Goal: Information Seeking & Learning: Learn about a topic

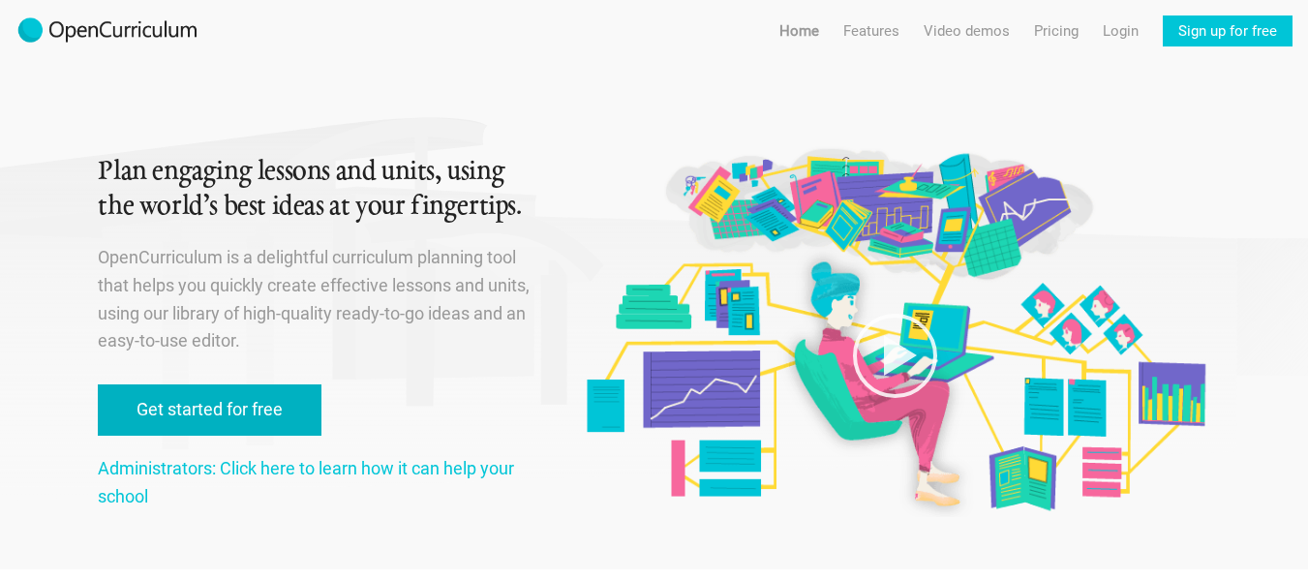
click at [231, 419] on link "Get started for free" at bounding box center [210, 409] width 224 height 51
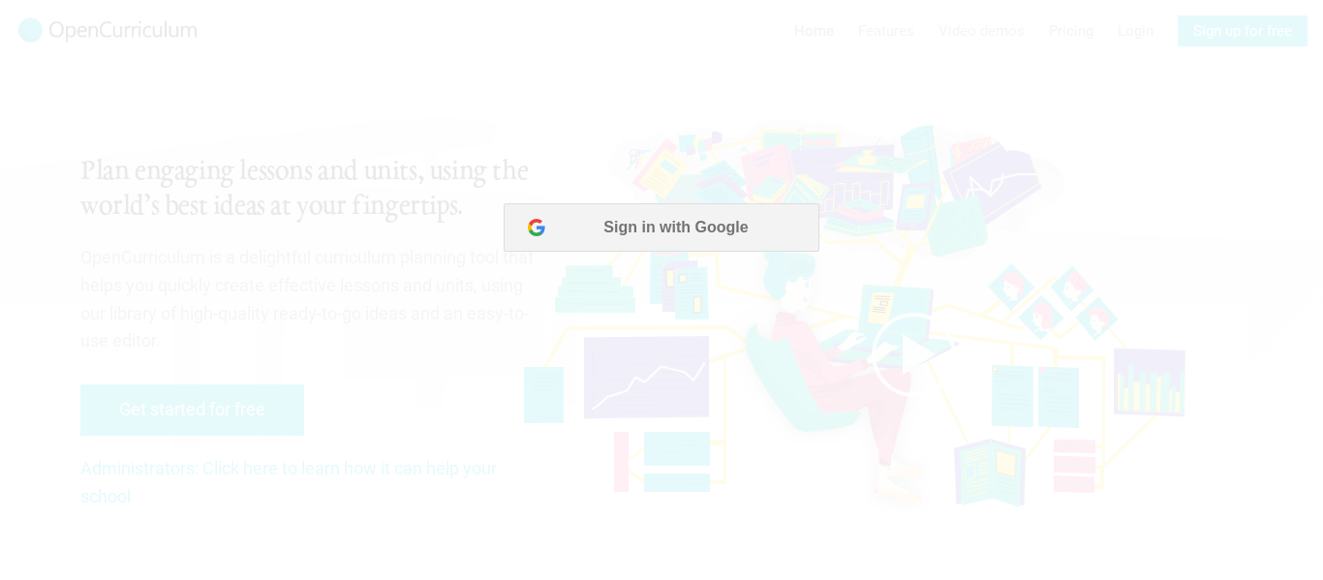
click at [480, 307] on div at bounding box center [661, 290] width 1323 height 580
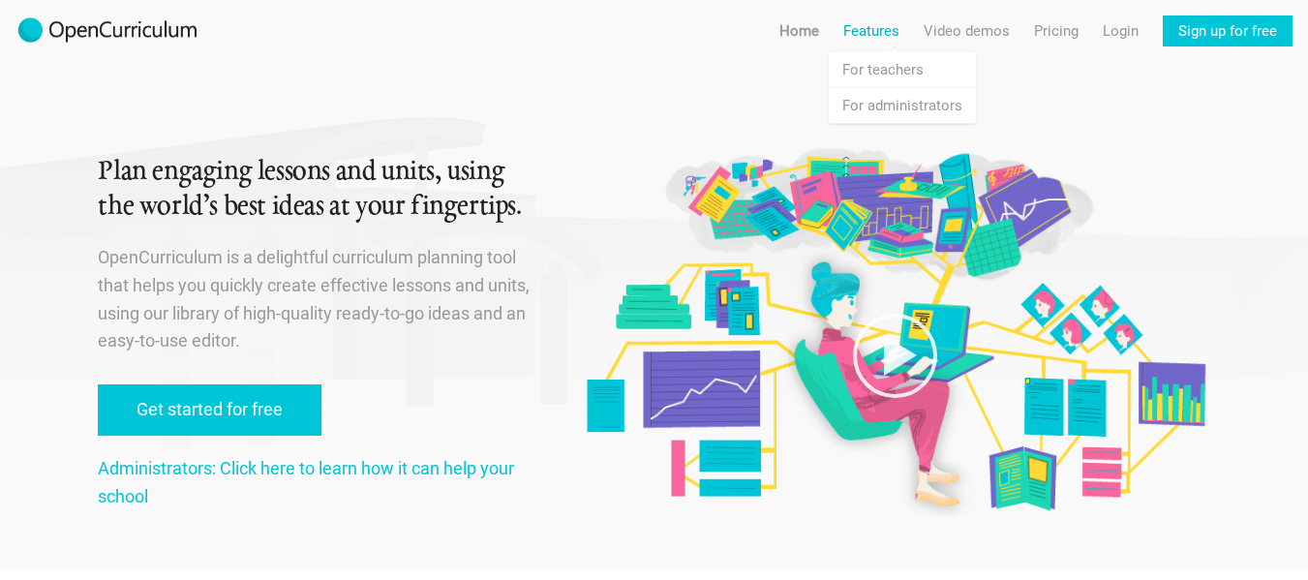
click at [891, 30] on link "Features" at bounding box center [872, 30] width 56 height 31
click at [892, 65] on link "Features For teachers" at bounding box center [902, 69] width 147 height 35
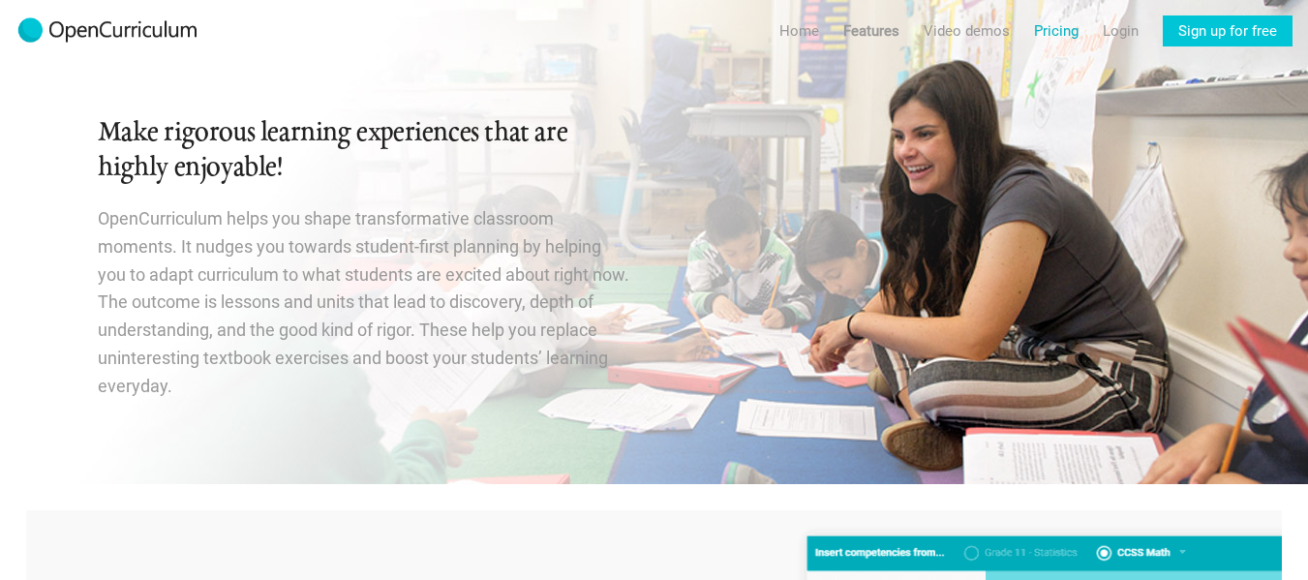
click at [1041, 43] on link "Pricing" at bounding box center [1056, 30] width 45 height 31
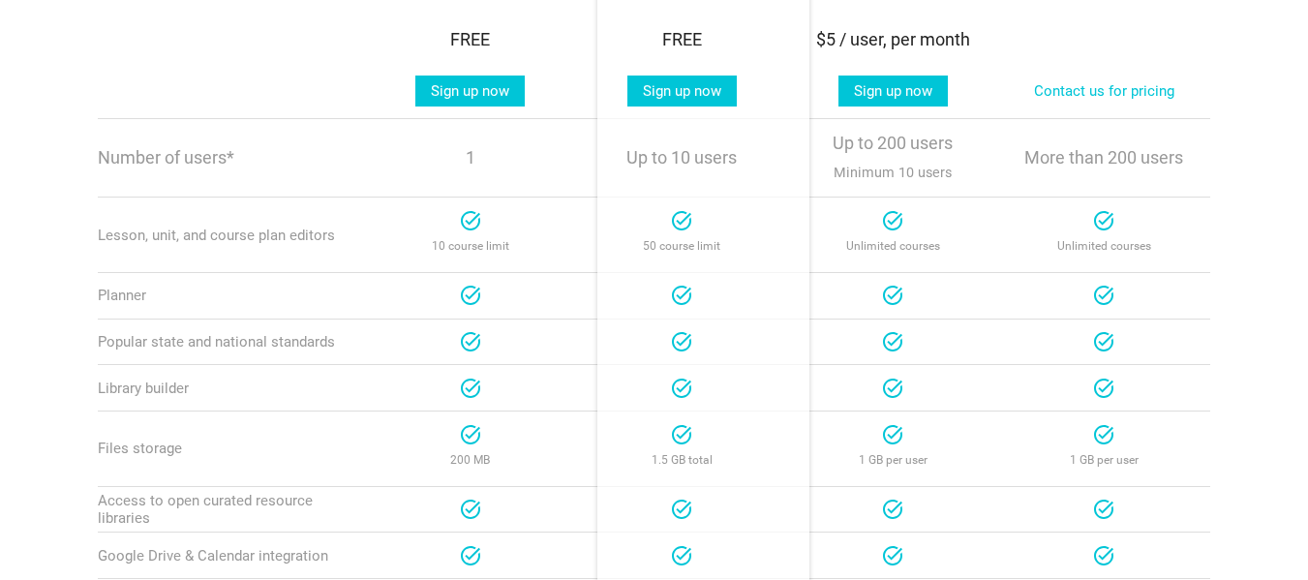
scroll to position [591, 0]
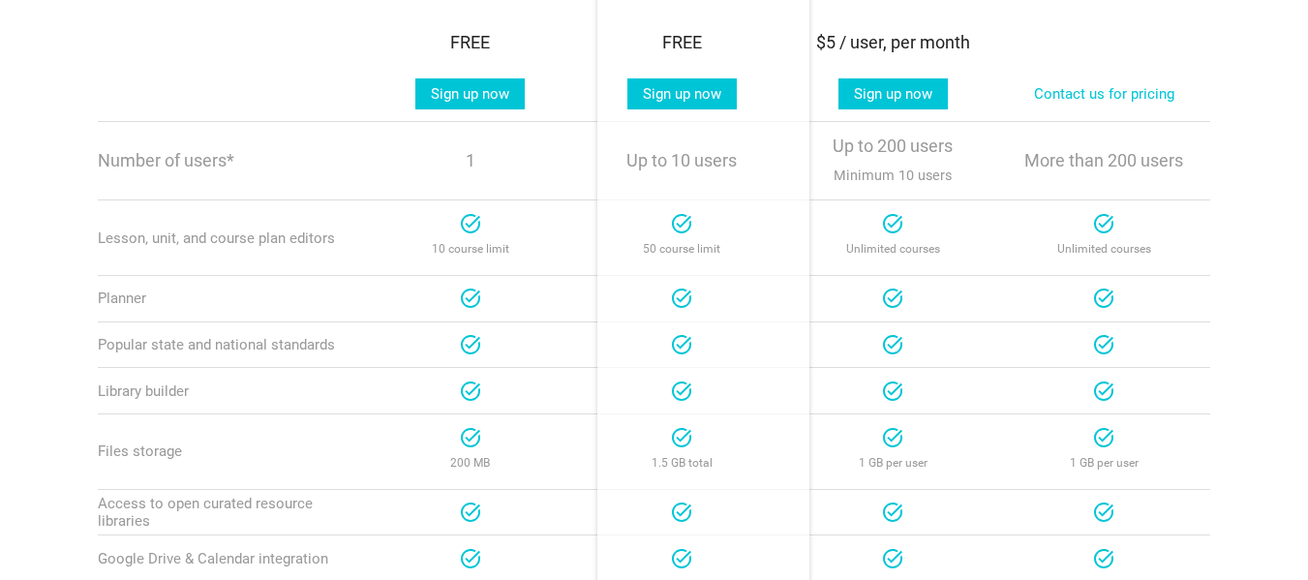
click at [467, 235] on div at bounding box center [470, 223] width 23 height 23
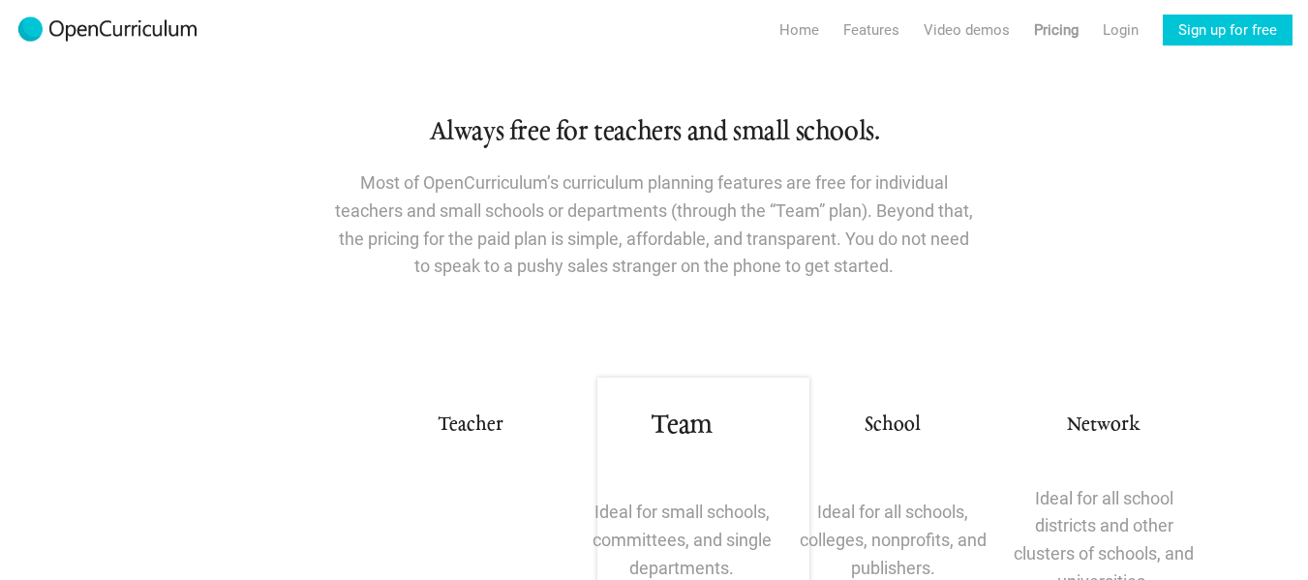
scroll to position [0, 0]
